Goal: Use online tool/utility: Utilize a website feature to perform a specific function

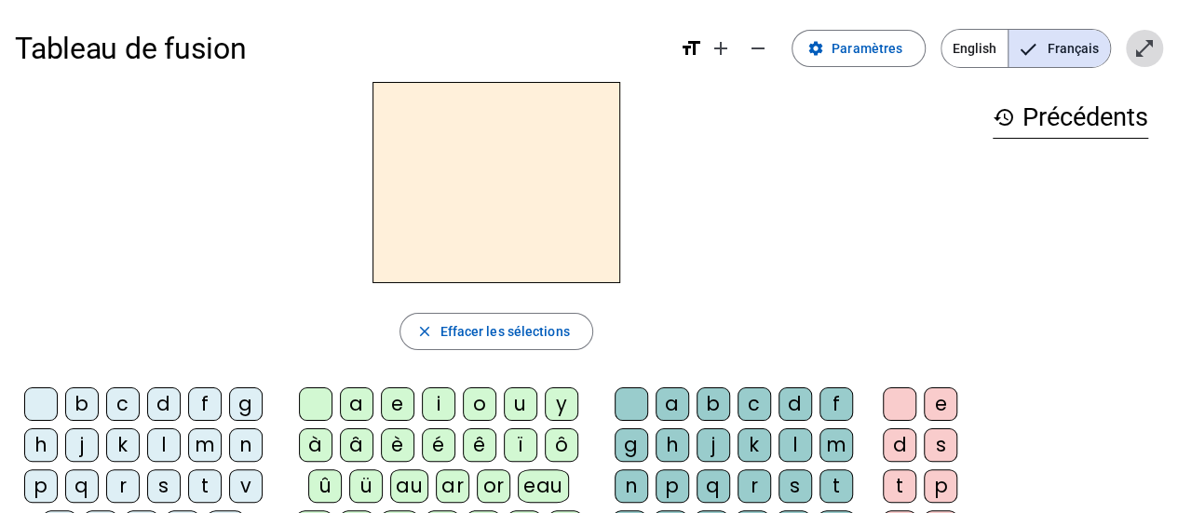
click at [1146, 59] on mat-icon "open_in_full" at bounding box center [1144, 48] width 22 height 22
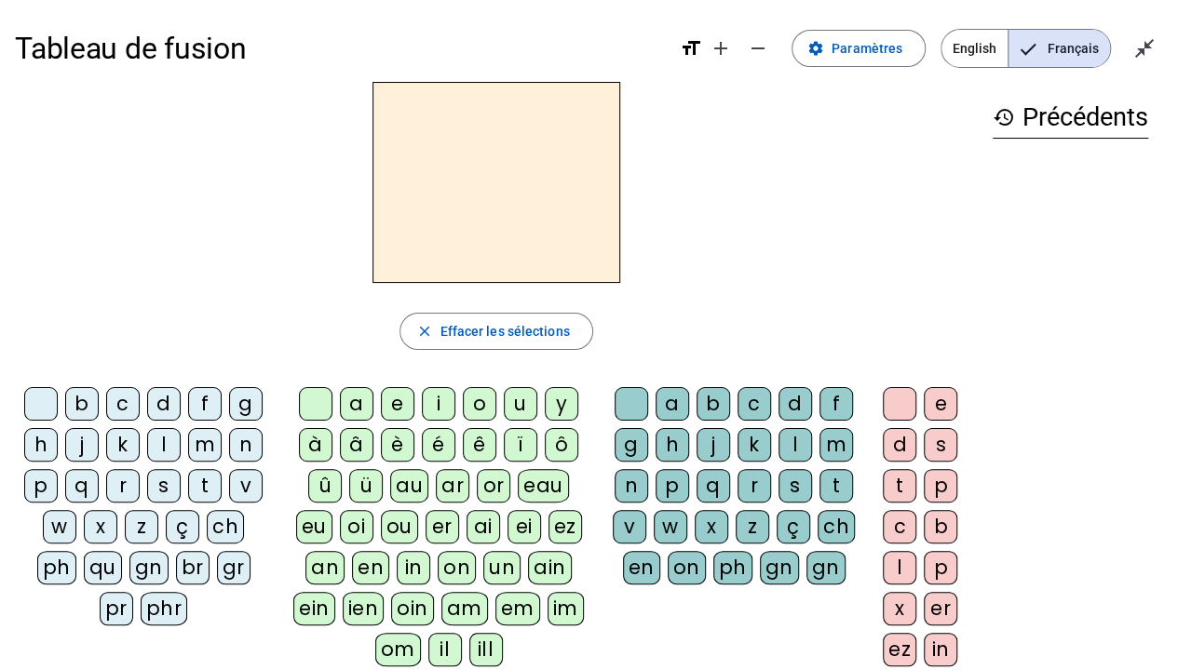
click at [163, 404] on div "d" at bounding box center [164, 404] width 34 height 34
click at [510, 402] on div "u" at bounding box center [521, 404] width 34 height 34
click at [197, 486] on div "t" at bounding box center [205, 486] width 34 height 34
click at [360, 403] on div "a" at bounding box center [357, 404] width 34 height 34
click at [401, 396] on div "e" at bounding box center [398, 404] width 34 height 34
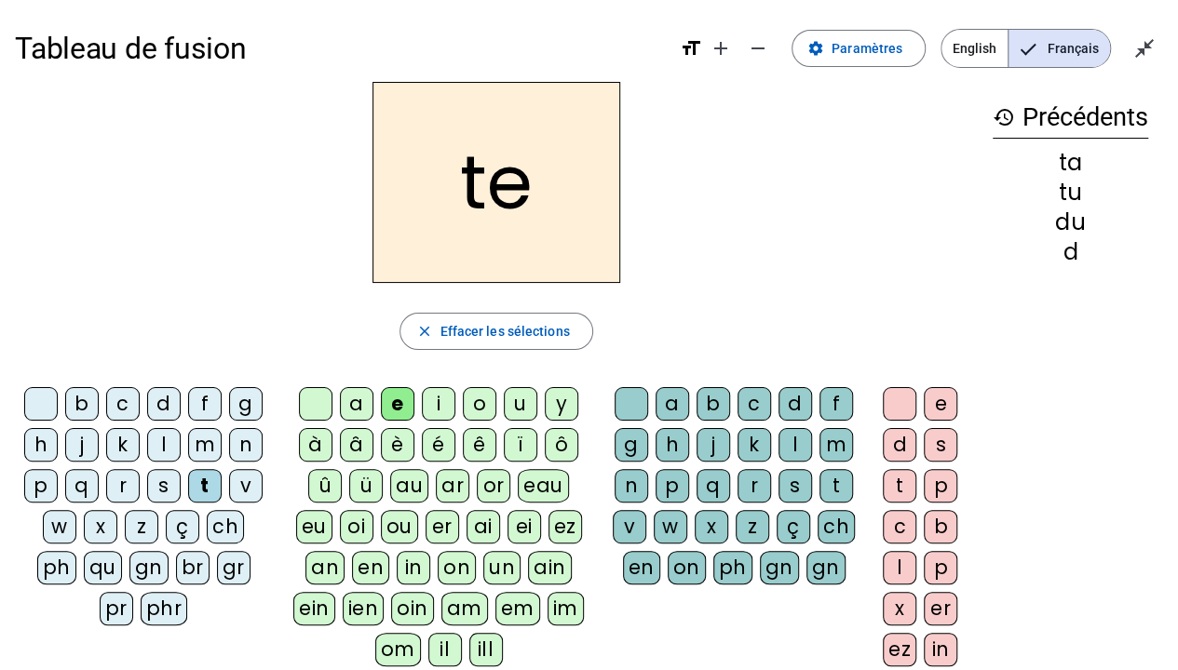
click at [155, 409] on div "d" at bounding box center [164, 404] width 34 height 34
click at [72, 443] on div "j" at bounding box center [82, 445] width 34 height 34
click at [199, 448] on div "m" at bounding box center [205, 445] width 34 height 34
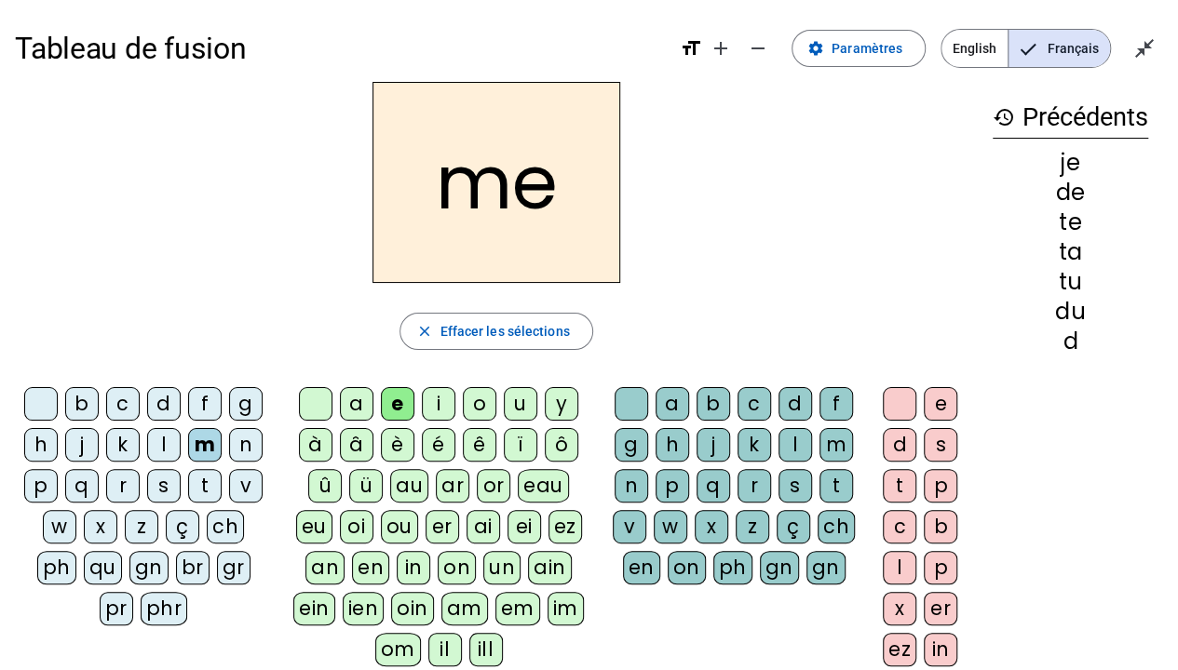
click at [352, 405] on div "a" at bounding box center [357, 404] width 34 height 34
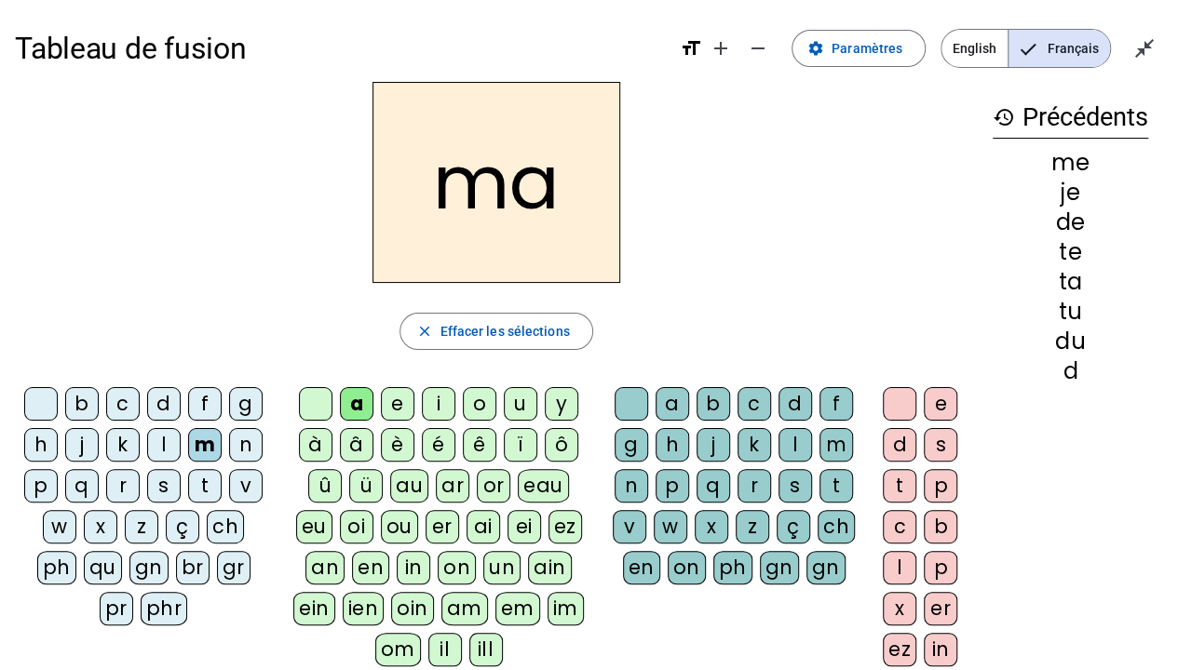
click at [784, 434] on div "l" at bounding box center [795, 445] width 34 height 34
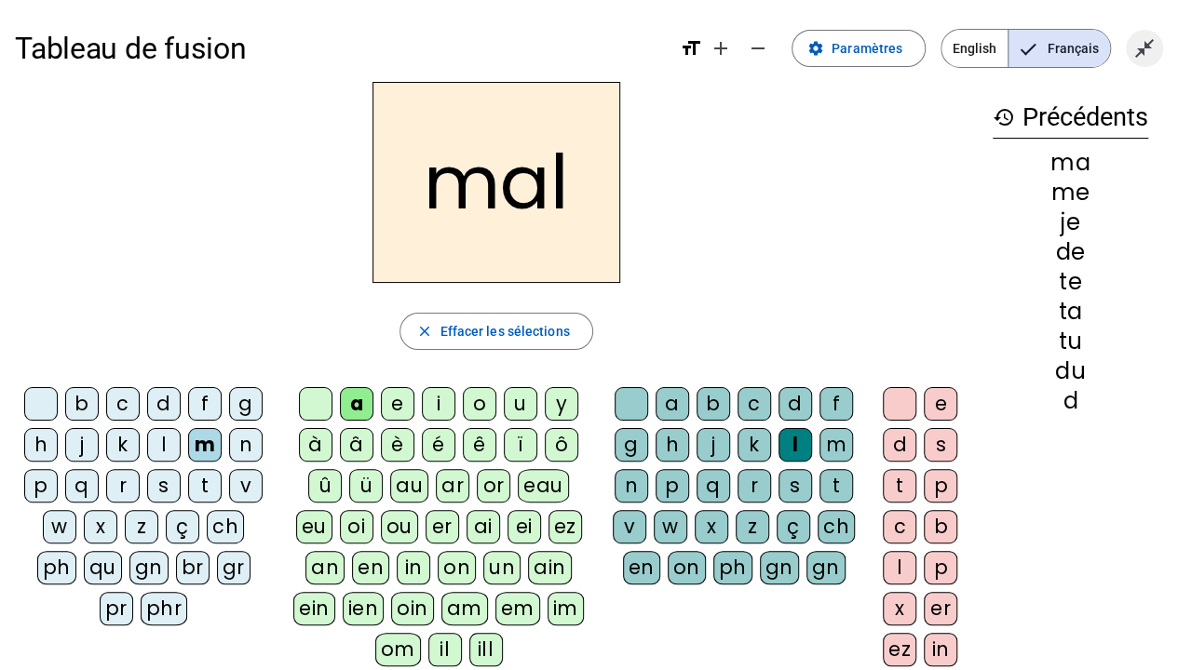
click at [1146, 52] on mat-icon "close_fullscreen" at bounding box center [1144, 48] width 22 height 22
